Goal: Task Accomplishment & Management: Use online tool/utility

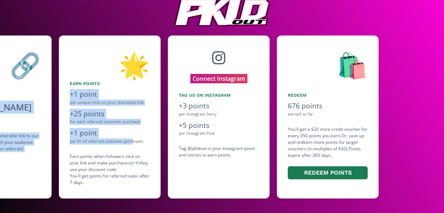
scroll to position [0, 469]
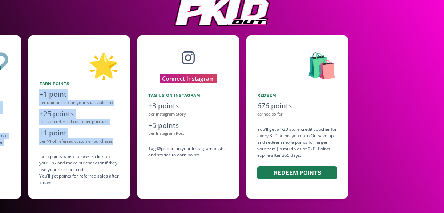
drag, startPoint x: 272, startPoint y: 143, endPoint x: 115, endPoint y: 142, distance: 156.5
click at [115, 142] on div "👋 Hello [PERSON_NAME] Welcome to the PKLDOUT AMBASSADOR TEAM! 🏷️ Share Discount…" at bounding box center [222, 117] width 444 height 171
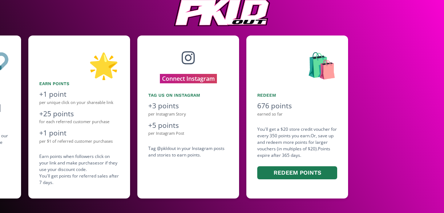
click at [386, 104] on div at bounding box center [440, 117] width 171 height 163
click at [269, 107] on div "676 points" at bounding box center [297, 106] width 80 height 11
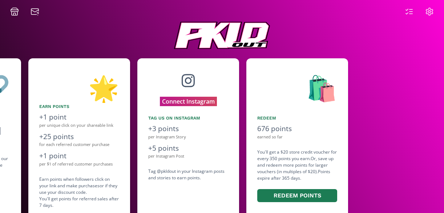
click at [413, 12] on div at bounding box center [419, 11] width 38 height 9
click at [407, 14] on icon at bounding box center [407, 13] width 2 height 1
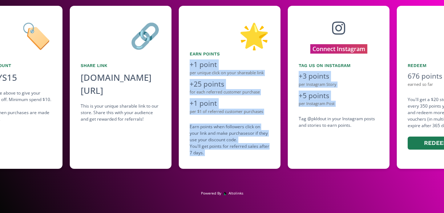
scroll to position [0, 552]
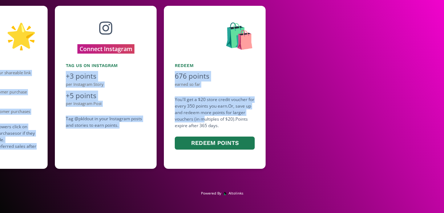
drag, startPoint x: 415, startPoint y: 116, endPoint x: 200, endPoint y: 119, distance: 214.2
click at [200, 119] on div "👋 Hello [PERSON_NAME] Welcome to the PKLDOUT AMBASSADOR TEAM! 🏷️ Share Discount…" at bounding box center [222, 87] width 444 height 171
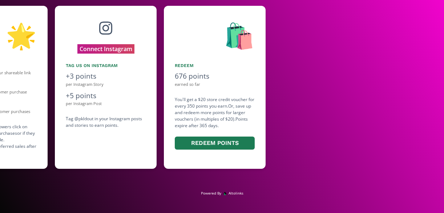
click at [342, 105] on div at bounding box center [358, 87] width 171 height 163
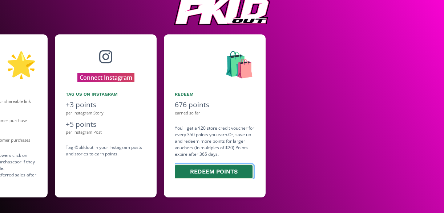
click at [206, 174] on button "Redeem points" at bounding box center [214, 172] width 80 height 16
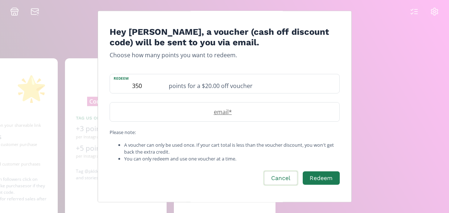
click at [287, 175] on button "Cancel" at bounding box center [280, 179] width 35 height 16
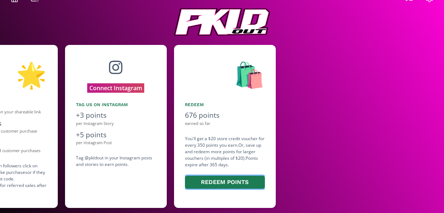
scroll to position [54, 0]
